Goal: Find specific page/section: Find specific page/section

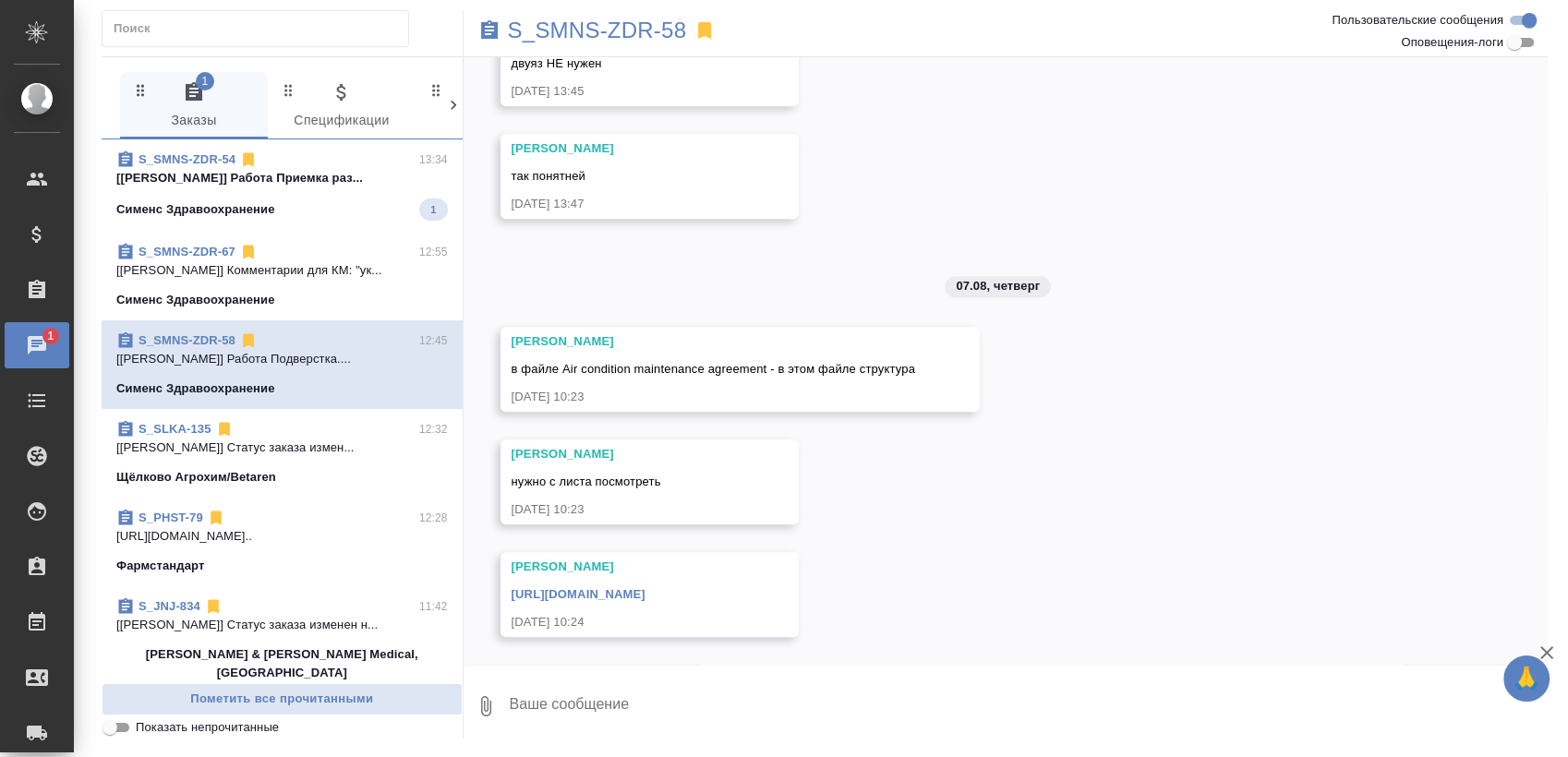
click at [219, 203] on p "Сименс Здравоохранение" at bounding box center [195, 209] width 159 height 18
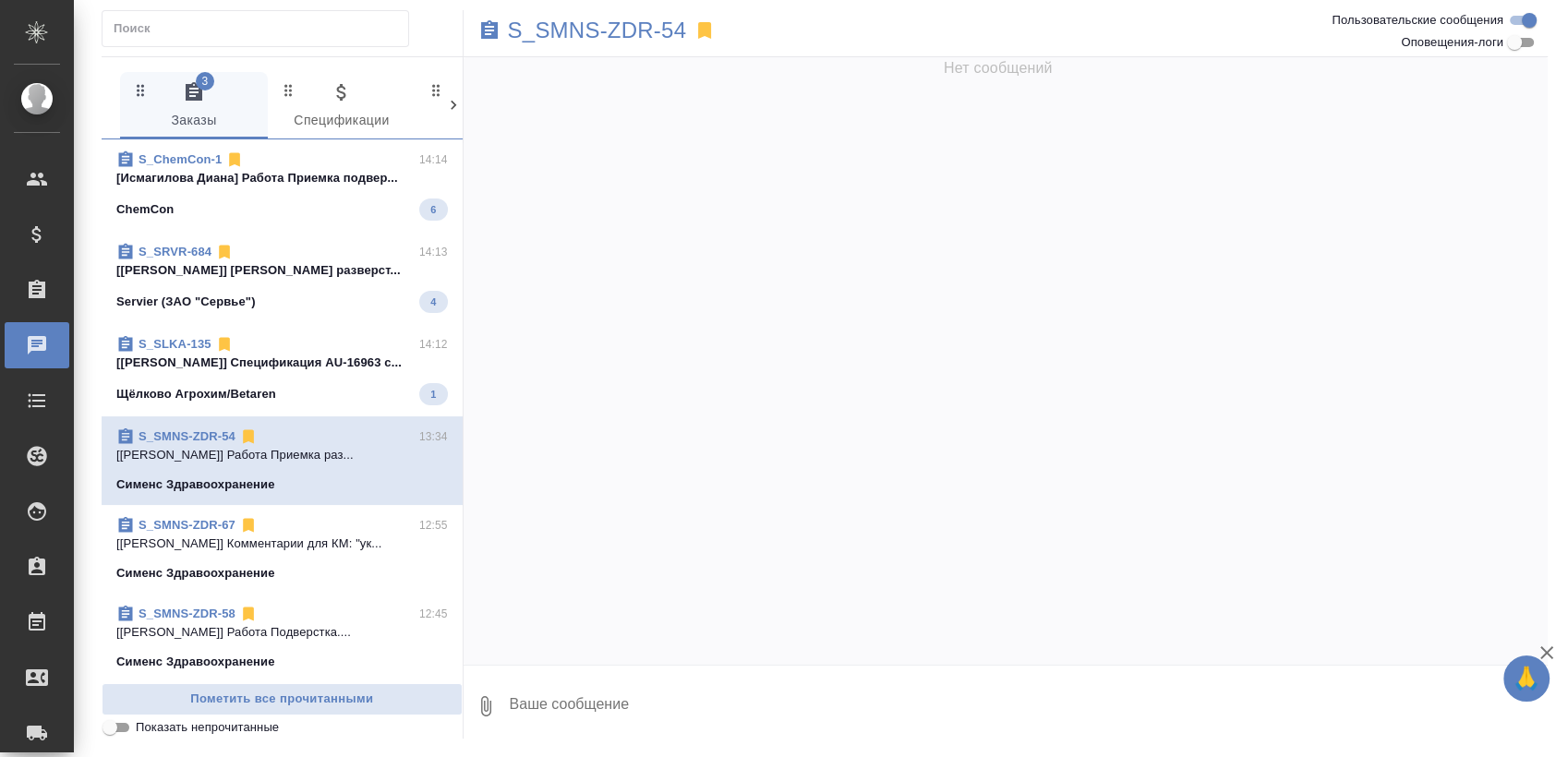
click at [299, 213] on div "ChemCon 6" at bounding box center [282, 209] width 331 height 22
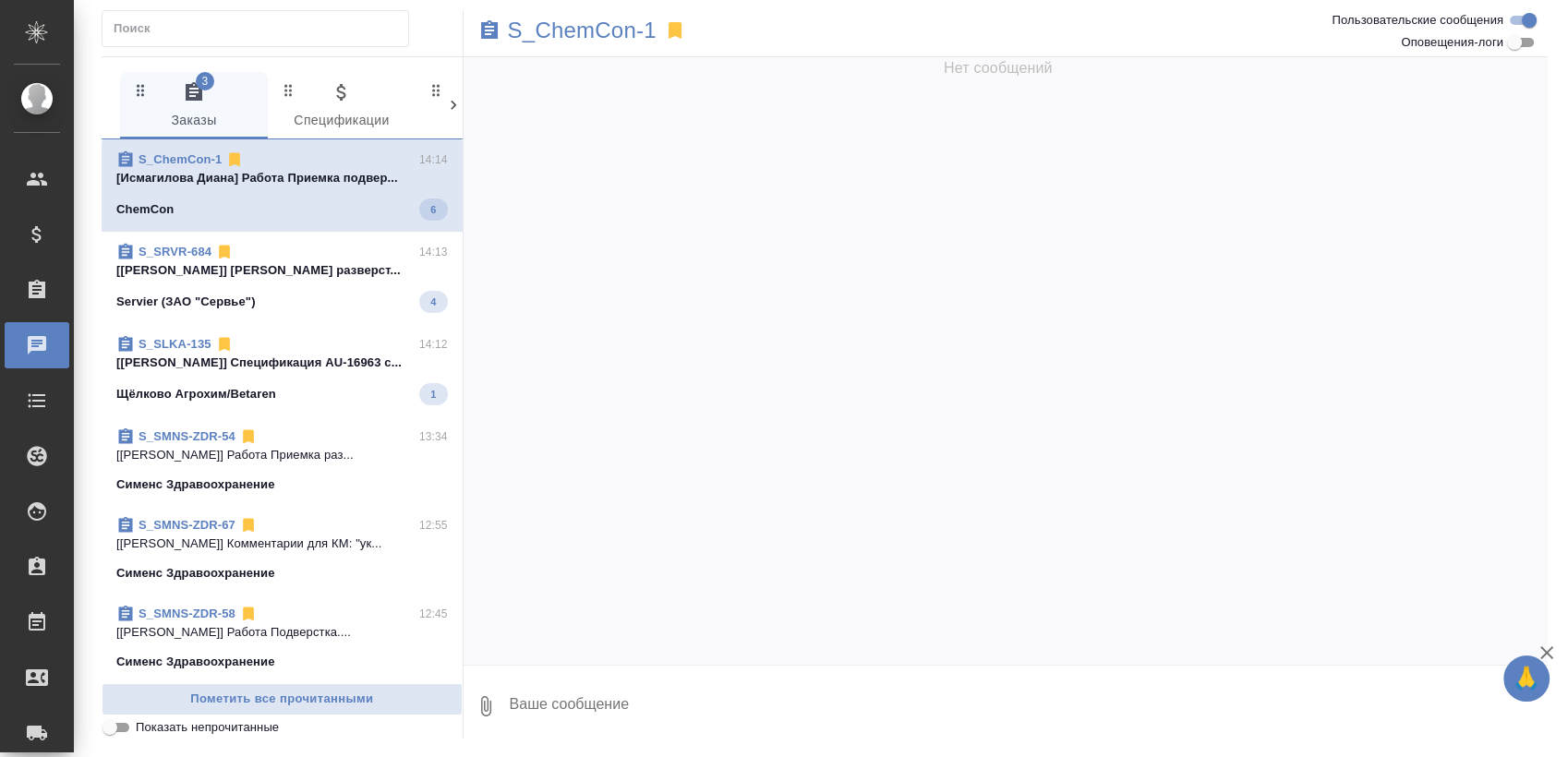
click at [304, 290] on div "Servier (ЗАО "Сервье") 4" at bounding box center [282, 301] width 331 height 22
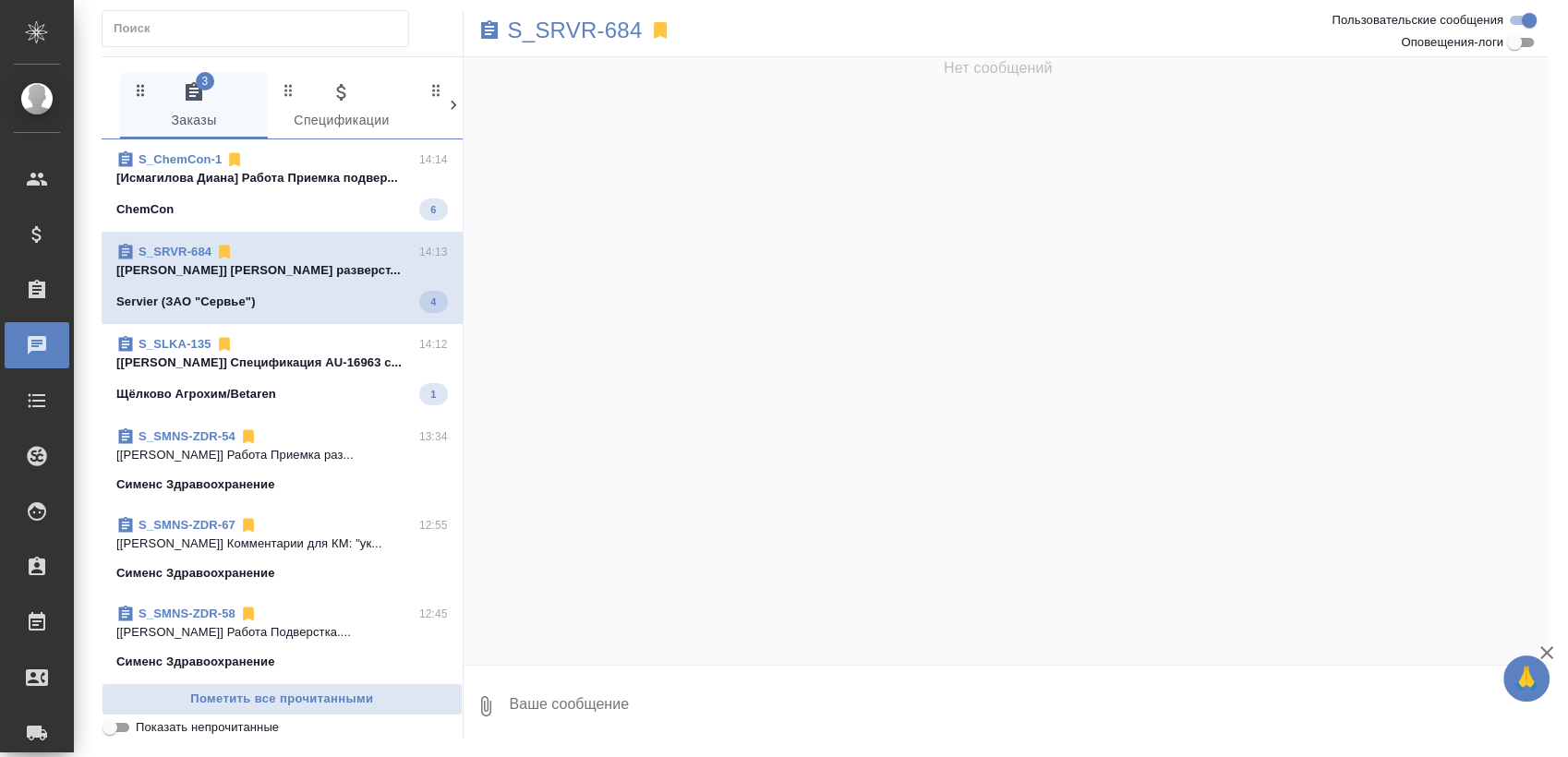
click at [322, 388] on div "Щёлково Агрохим/Betaren 1" at bounding box center [282, 393] width 331 height 22
